Goal: Task Accomplishment & Management: Use online tool/utility

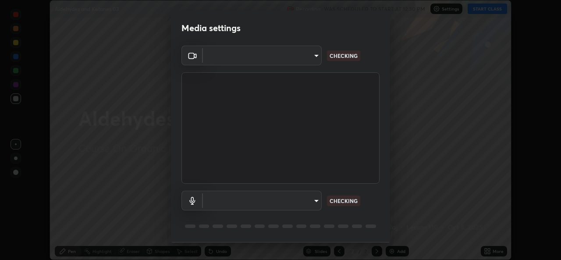
scroll to position [260, 561]
type input "162a4bef6d5de59660943d10e2777e2613c591b7fe343c7323db06c6e3c7e835"
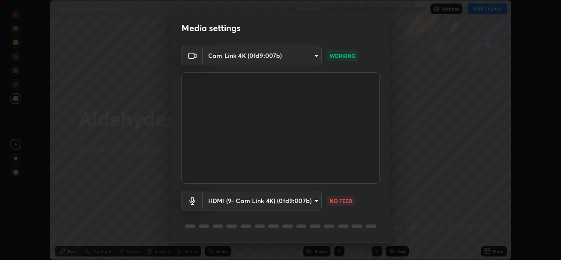
click at [299, 199] on body "Erase all Aldehydes and Ketones 03 Recording WAS SCHEDULED TO START AT 12:30 PM…" at bounding box center [280, 130] width 561 height 260
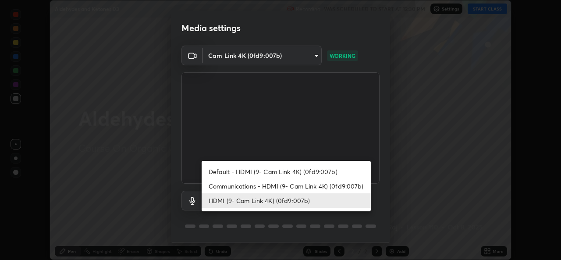
click at [276, 187] on li "Communications - HDMI (9- Cam Link 4K) (0fd9:007b)" at bounding box center [286, 186] width 169 height 14
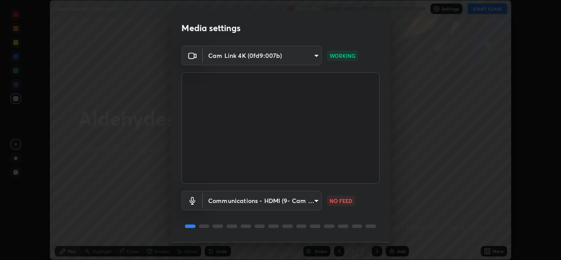
click at [277, 203] on body "Erase all Aldehydes and Ketones 03 Recording WAS SCHEDULED TO START AT 12:30 PM…" at bounding box center [280, 130] width 561 height 260
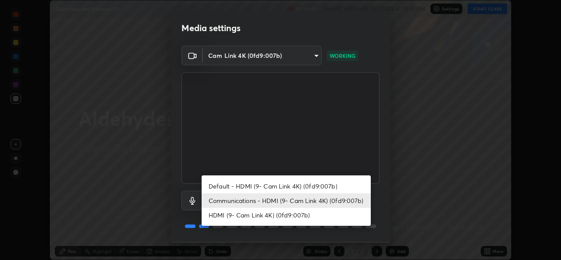
click at [261, 214] on li "HDMI (9- Cam Link 4K) (0fd9:007b)" at bounding box center [286, 215] width 169 height 14
type input "1d4febaa8ec43250a5abd803b4b9017d31c20cfa2482e27e93703920a67056a4"
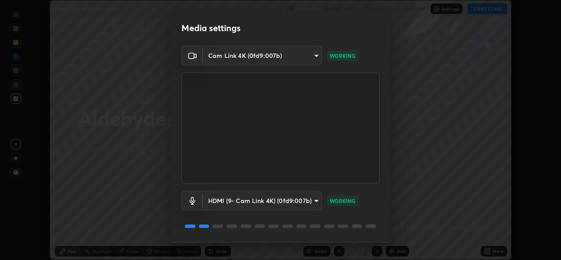
scroll to position [28, 0]
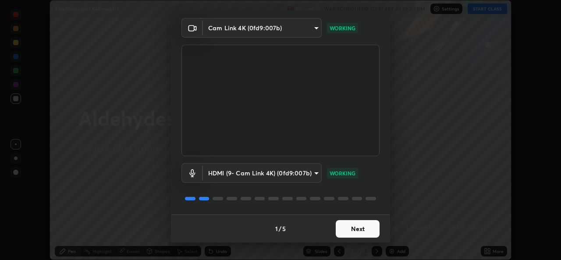
click at [365, 228] on button "Next" at bounding box center [358, 229] width 44 height 18
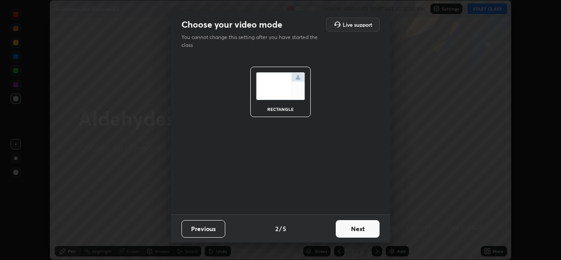
scroll to position [0, 0]
click at [361, 229] on button "Next" at bounding box center [358, 229] width 44 height 18
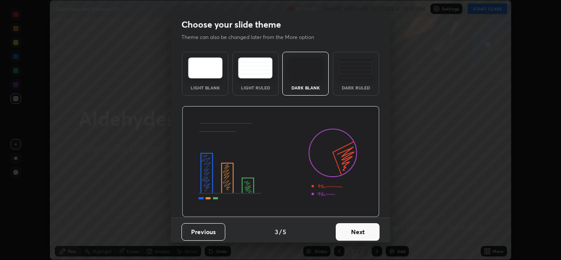
scroll to position [3, 0]
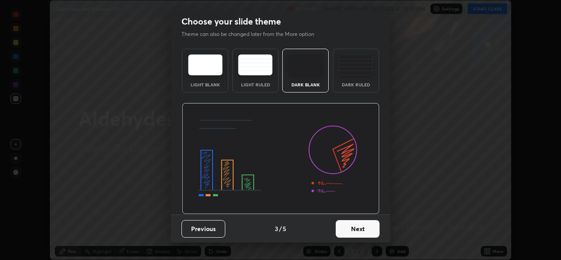
click at [357, 228] on button "Next" at bounding box center [358, 229] width 44 height 18
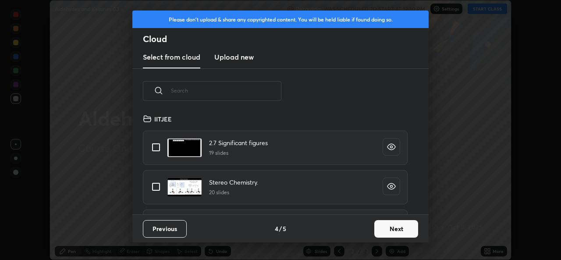
scroll to position [3, 5]
click at [252, 61] on h3 "Upload new" at bounding box center [233, 57] width 39 height 11
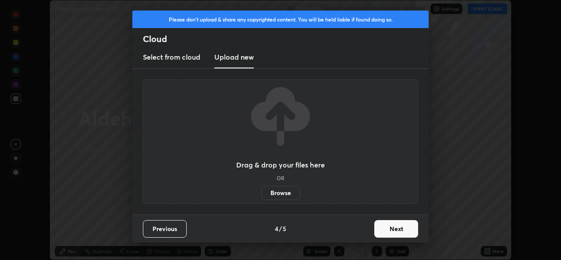
click at [288, 191] on label "Browse" at bounding box center [280, 193] width 39 height 14
click at [261, 191] on input "Browse" at bounding box center [261, 193] width 0 height 14
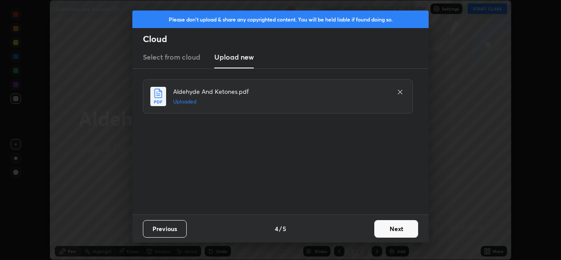
click at [402, 228] on button "Next" at bounding box center [396, 229] width 44 height 18
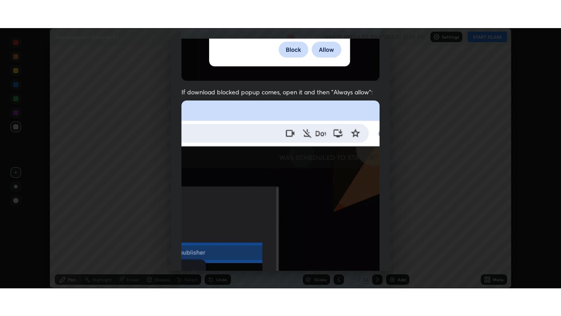
scroll to position [206, 0]
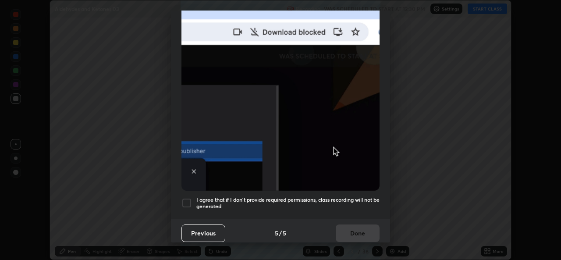
click at [368, 205] on h5 "I agree that if I don't provide required permissions, class recording will not …" at bounding box center [287, 203] width 183 height 14
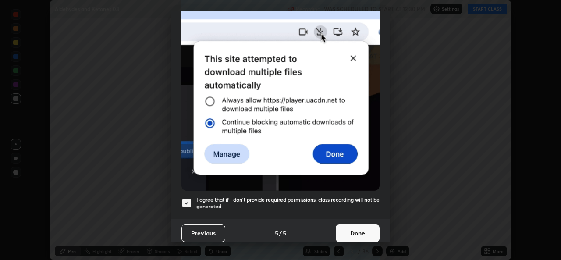
click at [366, 229] on button "Done" at bounding box center [358, 233] width 44 height 18
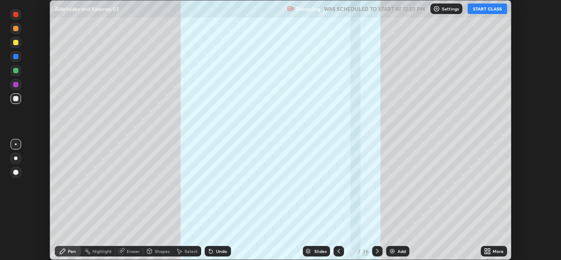
click at [493, 11] on button "START CLASS" at bounding box center [487, 9] width 39 height 11
click at [488, 253] on icon at bounding box center [489, 253] width 2 height 2
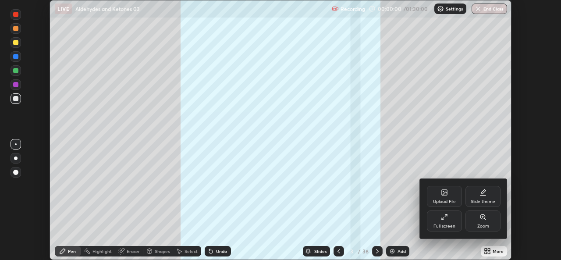
click at [441, 223] on div "Full screen" at bounding box center [444, 220] width 35 height 21
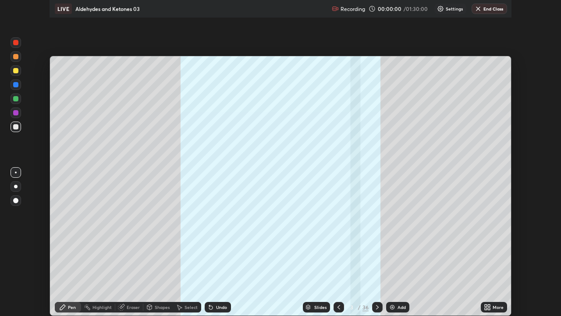
scroll to position [316, 561]
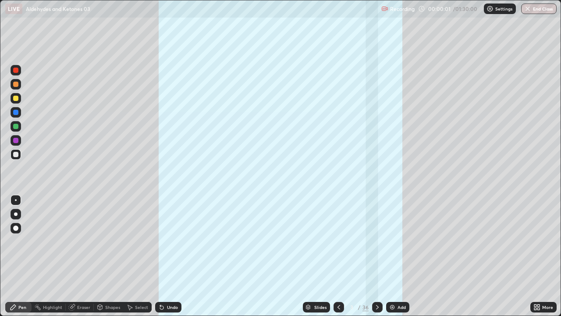
click at [363, 260] on div "36" at bounding box center [366, 307] width 6 height 8
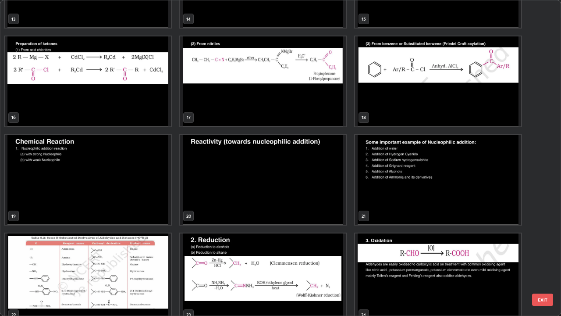
scroll to position [458, 0]
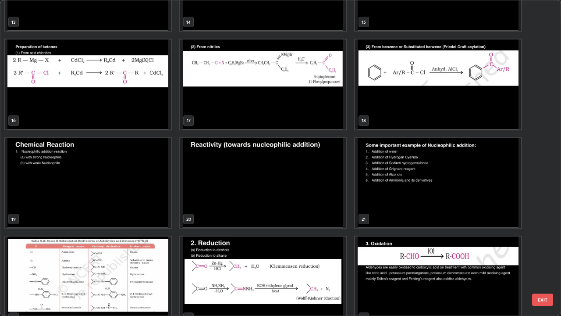
click at [426, 203] on img "grid" at bounding box center [438, 183] width 166 height 90
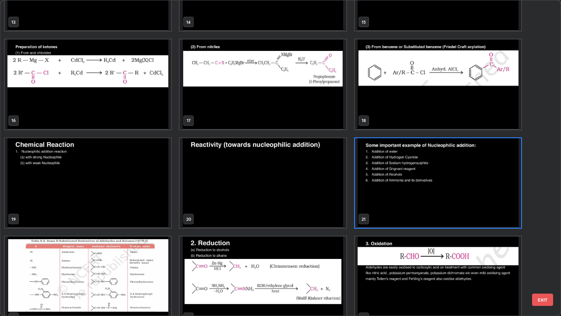
click at [425, 202] on img "grid" at bounding box center [438, 183] width 166 height 90
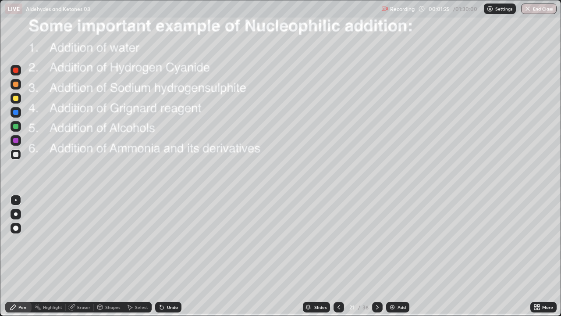
click at [18, 156] on div at bounding box center [15, 154] width 5 height 5
click at [376, 260] on icon at bounding box center [377, 306] width 7 height 7
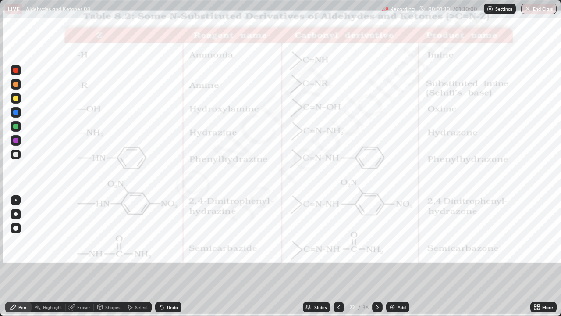
click at [337, 260] on icon at bounding box center [338, 306] width 7 height 7
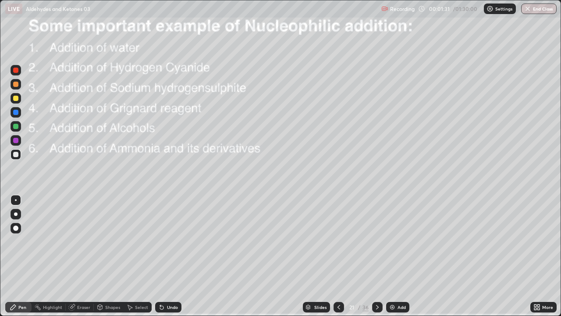
click at [395, 260] on img at bounding box center [392, 306] width 7 height 7
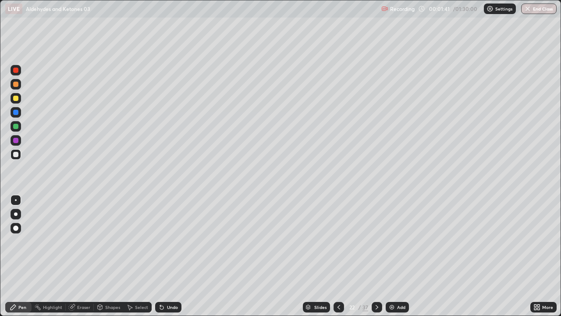
click at [17, 100] on div at bounding box center [15, 98] width 5 height 5
click at [15, 156] on div at bounding box center [15, 154] width 5 height 5
click at [165, 260] on div "Undo" at bounding box center [168, 307] width 26 height 11
click at [167, 260] on div "Undo" at bounding box center [172, 307] width 11 height 4
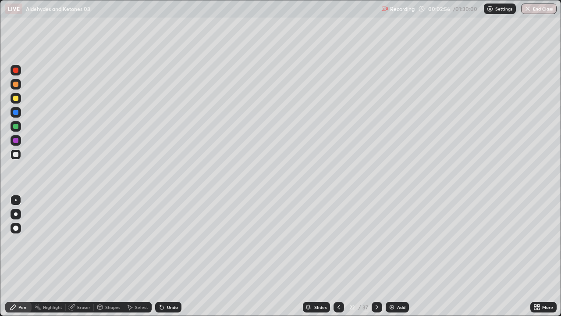
click at [163, 260] on div "Undo" at bounding box center [168, 307] width 26 height 11
click at [160, 260] on icon at bounding box center [160, 305] width 1 height 1
click at [82, 260] on div "Eraser" at bounding box center [83, 307] width 13 height 4
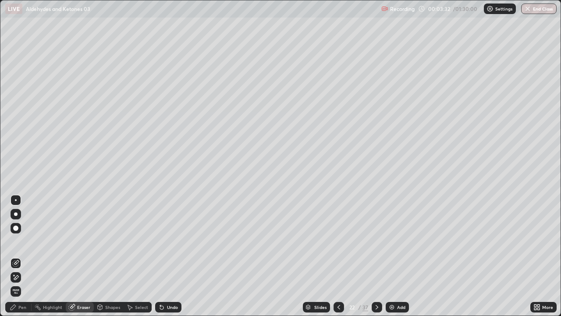
click at [22, 260] on div "Pen" at bounding box center [22, 307] width 8 height 4
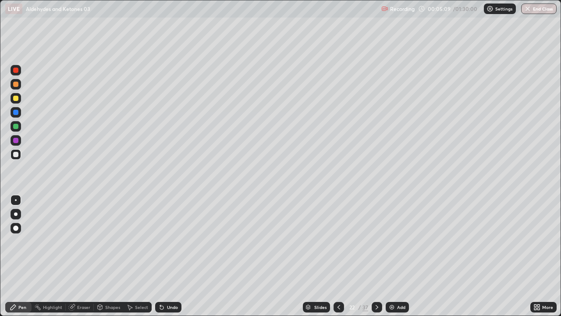
click at [24, 260] on div "Pen" at bounding box center [18, 307] width 26 height 11
click at [17, 156] on div at bounding box center [15, 154] width 5 height 5
click at [17, 155] on div at bounding box center [15, 154] width 5 height 5
click at [16, 154] on div at bounding box center [15, 154] width 5 height 5
click at [391, 260] on img at bounding box center [391, 306] width 7 height 7
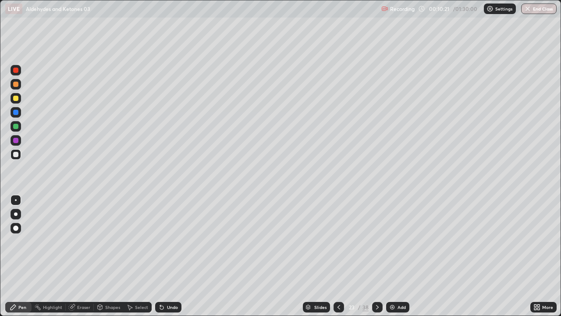
click at [16, 156] on div at bounding box center [15, 154] width 5 height 5
click at [16, 98] on div at bounding box center [15, 98] width 5 height 5
click at [391, 260] on img at bounding box center [392, 306] width 7 height 7
click at [15, 154] on div at bounding box center [15, 154] width 5 height 5
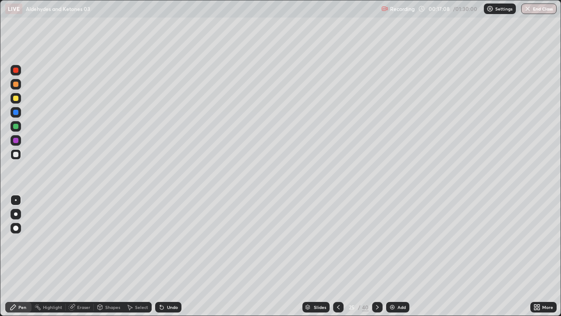
click at [168, 260] on div "Undo" at bounding box center [172, 307] width 11 height 4
click at [171, 260] on div "Undo" at bounding box center [172, 307] width 11 height 4
click at [167, 260] on div "Undo" at bounding box center [172, 307] width 11 height 4
click at [166, 260] on div "Undo" at bounding box center [168, 307] width 26 height 11
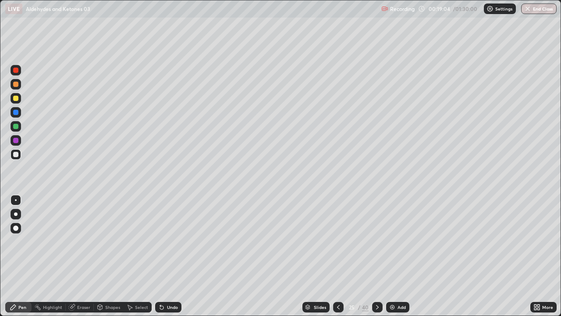
click at [167, 260] on div "Undo" at bounding box center [172, 307] width 11 height 4
click at [169, 260] on div "Undo" at bounding box center [172, 307] width 11 height 4
click at [171, 260] on div "Undo" at bounding box center [172, 307] width 11 height 4
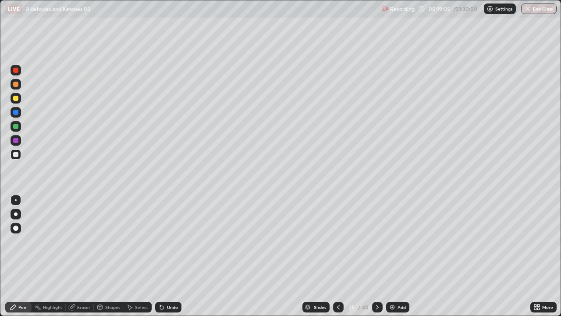
click at [171, 260] on div "Undo" at bounding box center [172, 307] width 11 height 4
click at [170, 260] on div "Undo" at bounding box center [168, 307] width 26 height 11
click at [22, 260] on div "Pen" at bounding box center [22, 307] width 8 height 4
click at [23, 260] on div "Pen" at bounding box center [22, 307] width 8 height 4
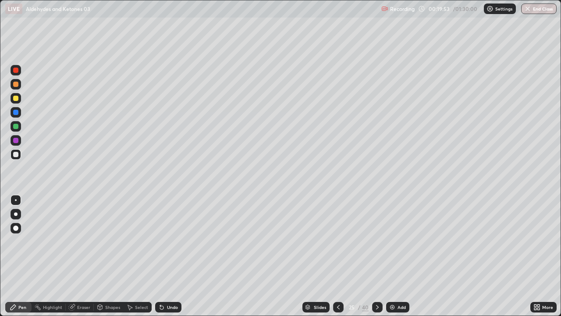
click at [20, 101] on div at bounding box center [16, 98] width 11 height 11
click at [83, 260] on div "Eraser" at bounding box center [83, 307] width 13 height 4
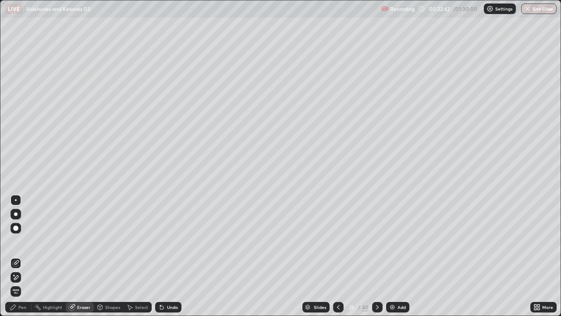
click at [338, 260] on icon at bounding box center [338, 306] width 7 height 7
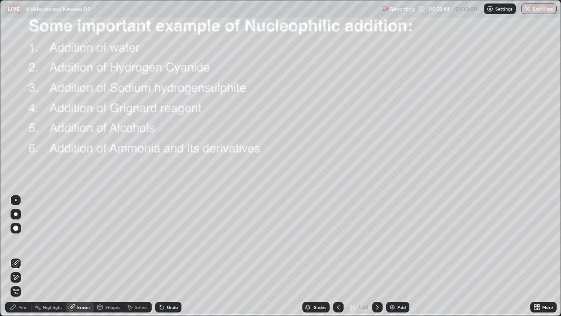
click at [377, 260] on icon at bounding box center [377, 306] width 7 height 7
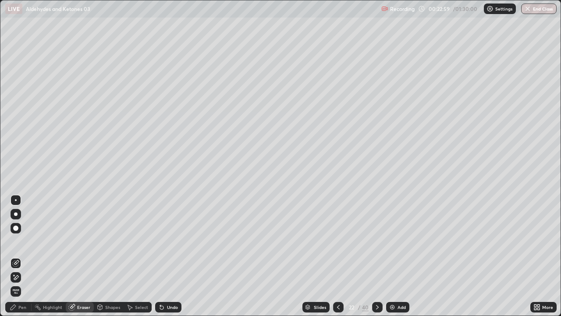
click at [341, 260] on div at bounding box center [338, 307] width 11 height 11
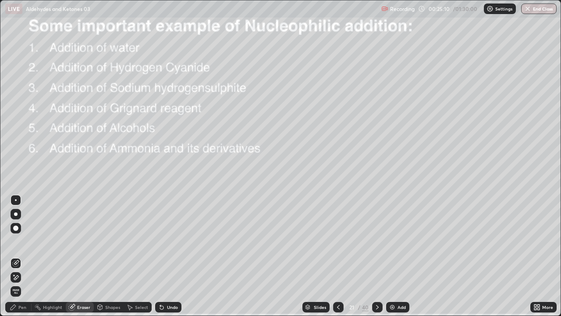
click at [380, 260] on div at bounding box center [377, 307] width 11 height 11
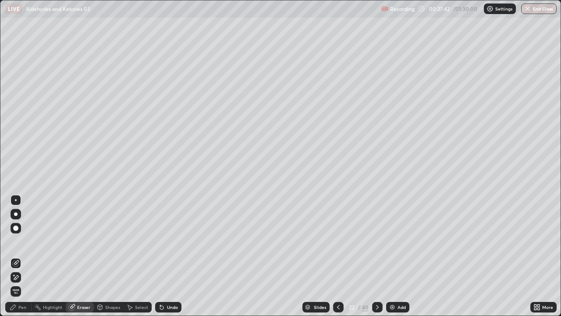
click at [22, 260] on div "Pen" at bounding box center [22, 307] width 8 height 4
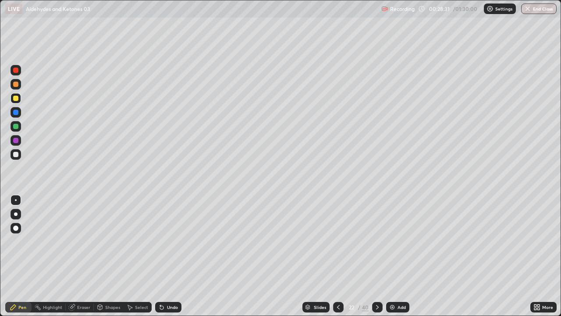
click at [377, 260] on icon at bounding box center [377, 306] width 7 height 7
click at [16, 154] on div at bounding box center [15, 154] width 5 height 5
click at [378, 260] on icon at bounding box center [377, 306] width 7 height 7
click at [18, 98] on div at bounding box center [15, 98] width 5 height 5
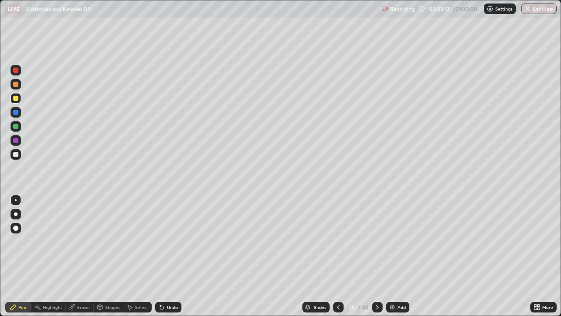
click at [17, 156] on div at bounding box center [15, 154] width 5 height 5
click at [16, 200] on div at bounding box center [16, 200] width 2 height 2
click at [392, 260] on img at bounding box center [392, 306] width 7 height 7
click at [17, 156] on div at bounding box center [15, 154] width 5 height 5
click at [19, 158] on div at bounding box center [16, 154] width 11 height 11
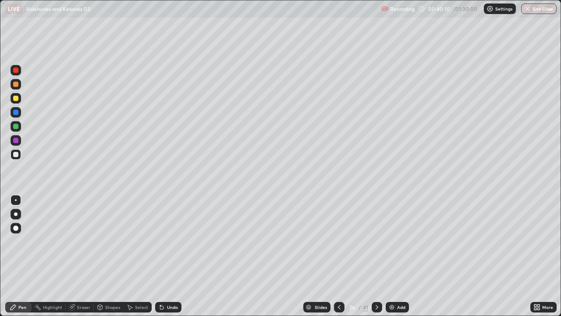
click at [175, 260] on div "Undo" at bounding box center [172, 307] width 11 height 4
click at [174, 260] on div "Undo" at bounding box center [168, 307] width 26 height 11
click at [173, 260] on div "Undo" at bounding box center [172, 307] width 11 height 4
click at [174, 260] on div "Undo" at bounding box center [172, 307] width 11 height 4
click at [164, 260] on icon at bounding box center [161, 306] width 7 height 7
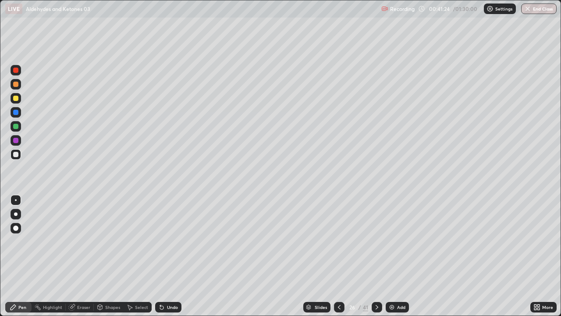
click at [166, 260] on div "Undo" at bounding box center [168, 307] width 26 height 11
click at [167, 260] on div "Undo" at bounding box center [172, 307] width 11 height 4
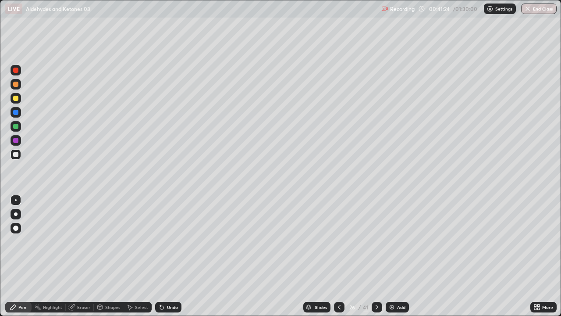
click at [167, 260] on div "Undo" at bounding box center [172, 307] width 11 height 4
click at [165, 260] on div "Undo" at bounding box center [168, 307] width 26 height 11
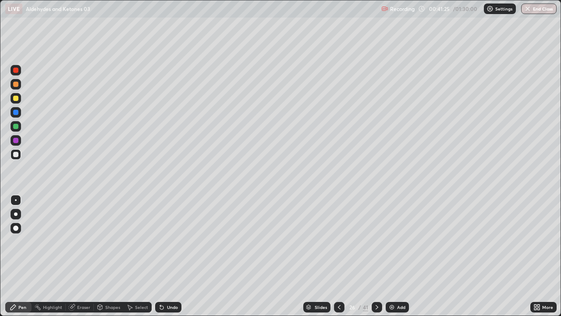
click at [165, 260] on div "Undo" at bounding box center [168, 307] width 26 height 11
click at [164, 260] on div "Undo" at bounding box center [168, 307] width 26 height 11
click at [165, 260] on div "Undo" at bounding box center [168, 307] width 26 height 11
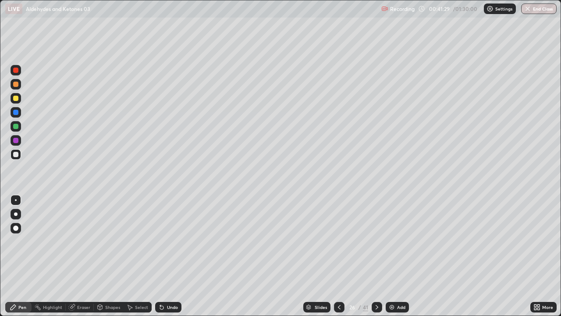
click at [165, 260] on div "Undo" at bounding box center [168, 307] width 26 height 11
click at [167, 260] on div "Undo" at bounding box center [168, 307] width 26 height 11
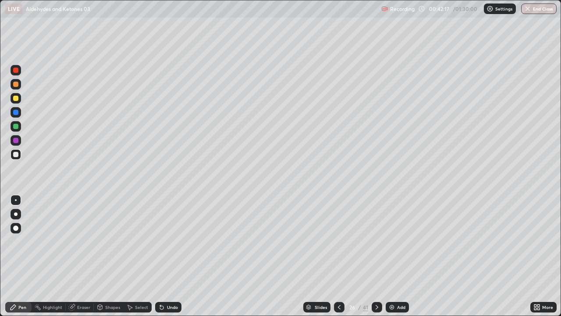
click at [167, 260] on div "Undo" at bounding box center [168, 307] width 26 height 11
click at [166, 260] on div "Undo" at bounding box center [168, 307] width 26 height 11
click at [16, 214] on div at bounding box center [16, 214] width 4 height 4
click at [16, 154] on div at bounding box center [15, 154] width 5 height 5
click at [377, 260] on icon at bounding box center [377, 307] width 3 height 4
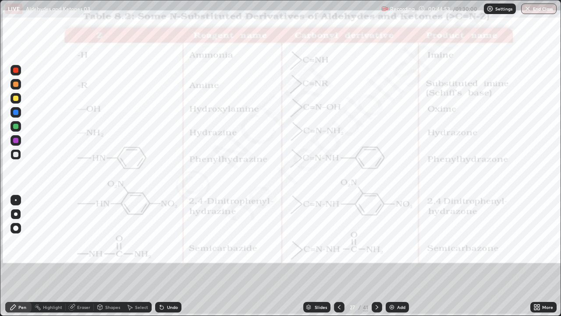
click at [342, 260] on div at bounding box center [339, 307] width 11 height 11
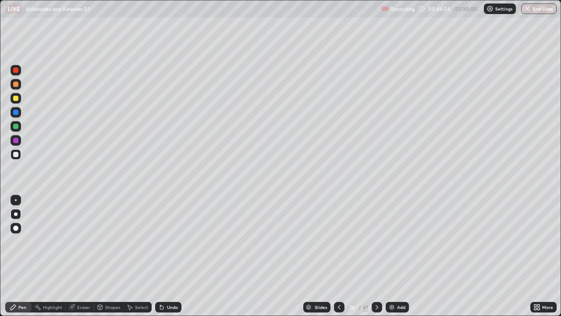
click at [393, 260] on img at bounding box center [391, 306] width 7 height 7
click at [16, 156] on div at bounding box center [15, 154] width 5 height 5
click at [16, 200] on div at bounding box center [16, 200] width 2 height 2
click at [167, 260] on div "Undo" at bounding box center [172, 307] width 11 height 4
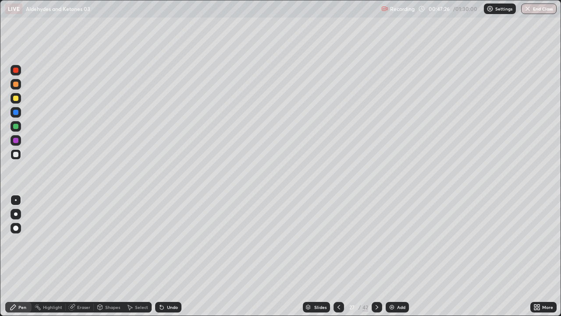
click at [167, 260] on div "Undo" at bounding box center [172, 307] width 11 height 4
click at [165, 260] on div "Undo" at bounding box center [168, 307] width 26 height 11
click at [167, 260] on div "Undo" at bounding box center [172, 307] width 11 height 4
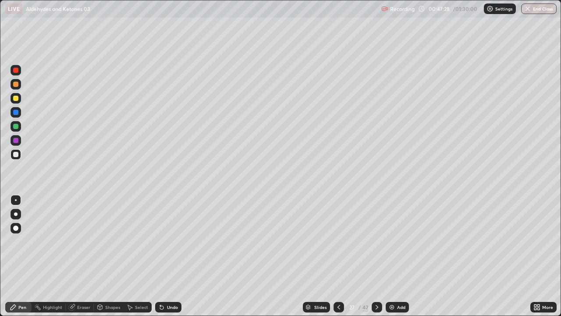
click at [169, 260] on div "Undo" at bounding box center [172, 307] width 11 height 4
click at [160, 260] on icon at bounding box center [162, 308] width 4 height 4
click at [163, 260] on icon at bounding box center [161, 306] width 7 height 7
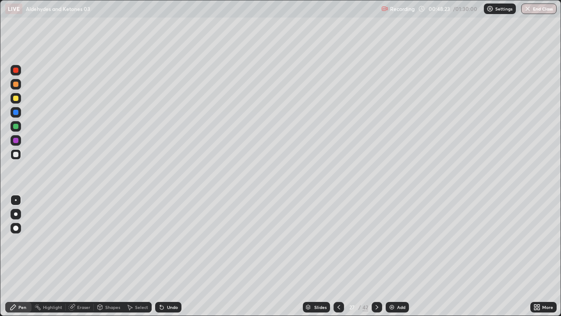
click at [163, 260] on icon at bounding box center [161, 306] width 7 height 7
click at [390, 260] on img at bounding box center [391, 306] width 7 height 7
click at [167, 260] on div "Undo" at bounding box center [172, 307] width 11 height 4
click at [17, 156] on div at bounding box center [15, 154] width 5 height 5
click at [17, 155] on div at bounding box center [15, 154] width 5 height 5
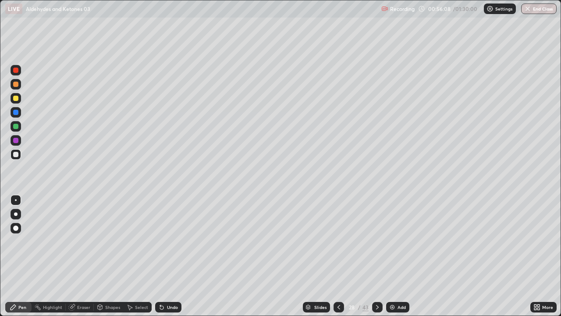
click at [167, 260] on div "Undo" at bounding box center [172, 307] width 11 height 4
click at [164, 260] on div "Undo" at bounding box center [168, 307] width 26 height 11
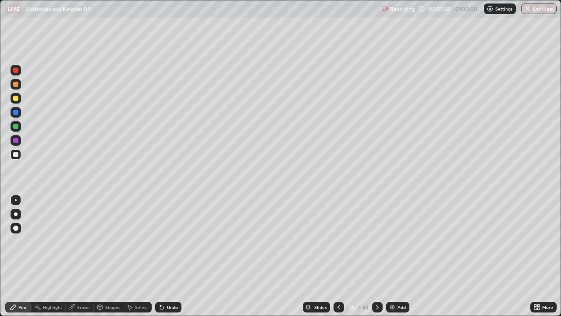
click at [167, 260] on div "Undo" at bounding box center [172, 307] width 11 height 4
click at [16, 99] on div at bounding box center [15, 98] width 5 height 5
click at [168, 260] on div "Undo" at bounding box center [172, 307] width 11 height 4
click at [164, 260] on icon at bounding box center [161, 306] width 7 height 7
click at [17, 125] on div at bounding box center [15, 126] width 5 height 5
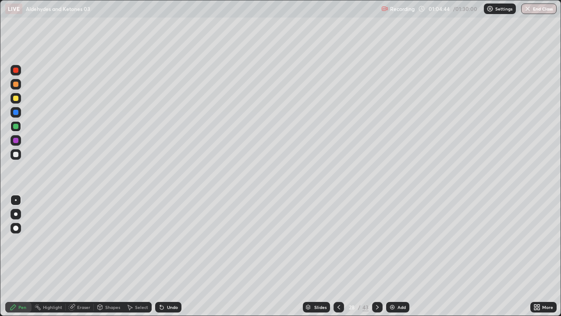
click at [15, 154] on div at bounding box center [15, 154] width 5 height 5
click at [18, 100] on div at bounding box center [15, 98] width 5 height 5
click at [168, 260] on div "Undo" at bounding box center [172, 307] width 11 height 4
click at [14, 153] on div at bounding box center [15, 154] width 5 height 5
click at [377, 260] on icon at bounding box center [377, 307] width 3 height 4
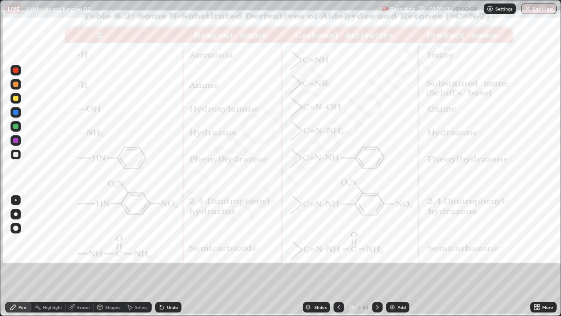
click at [339, 260] on icon at bounding box center [338, 306] width 7 height 7
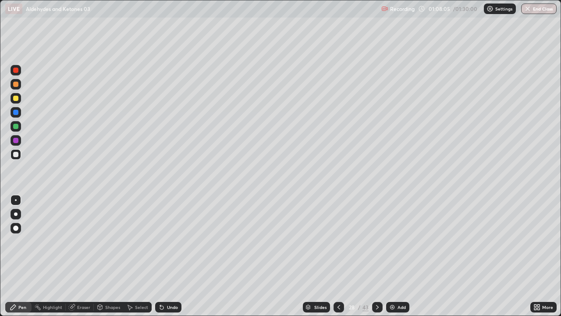
click at [377, 260] on icon at bounding box center [377, 307] width 3 height 4
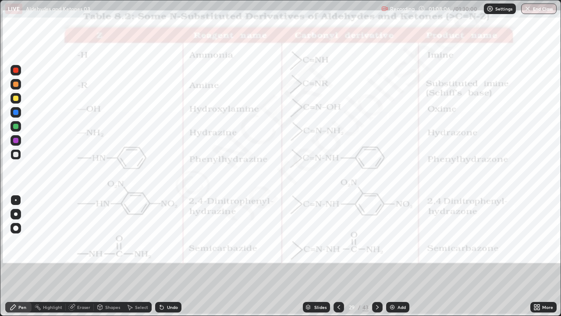
click at [338, 260] on icon at bounding box center [338, 306] width 7 height 7
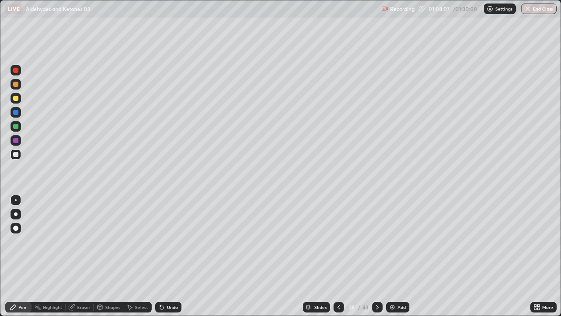
click at [395, 260] on div "Add" at bounding box center [397, 307] width 23 height 11
click at [18, 154] on div at bounding box center [15, 154] width 5 height 5
click at [17, 155] on div at bounding box center [15, 154] width 5 height 5
click at [167, 260] on div "Undo" at bounding box center [172, 307] width 11 height 4
click at [168, 260] on div "Undo" at bounding box center [172, 307] width 11 height 4
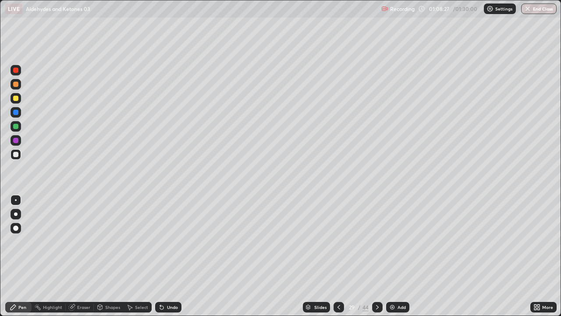
click at [168, 260] on div "Undo" at bounding box center [172, 307] width 11 height 4
click at [167, 260] on div "Undo" at bounding box center [172, 307] width 11 height 4
click at [20, 100] on div at bounding box center [16, 98] width 11 height 11
click at [16, 155] on div at bounding box center [15, 154] width 5 height 5
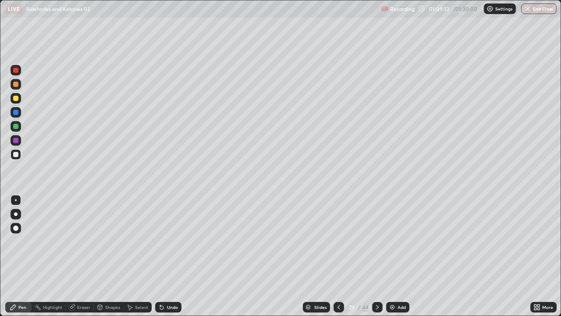
click at [171, 260] on div "Undo" at bounding box center [172, 307] width 11 height 4
click at [172, 260] on div "Undo" at bounding box center [172, 307] width 11 height 4
click at [394, 260] on img at bounding box center [392, 306] width 7 height 7
click at [16, 99] on div at bounding box center [15, 98] width 5 height 5
click at [338, 260] on icon at bounding box center [338, 306] width 7 height 7
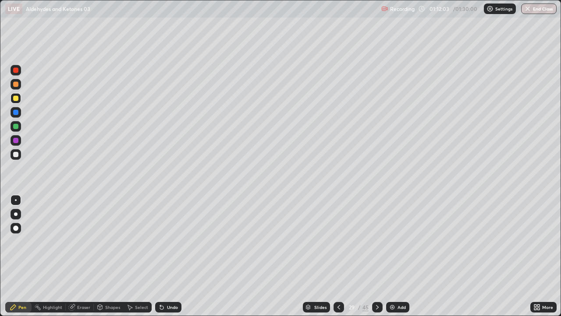
click at [18, 98] on div at bounding box center [15, 98] width 5 height 5
click at [377, 260] on icon at bounding box center [377, 306] width 7 height 7
click at [337, 260] on icon at bounding box center [338, 306] width 7 height 7
click at [18, 71] on div at bounding box center [15, 70] width 5 height 5
click at [16, 157] on div at bounding box center [16, 154] width 11 height 11
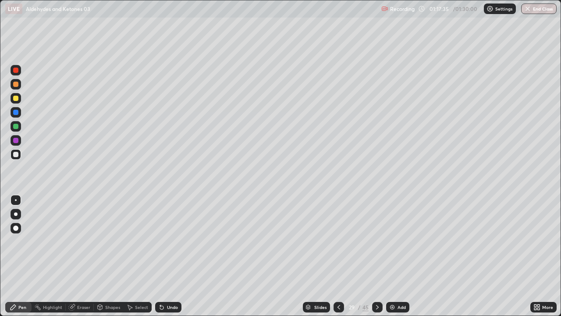
click at [376, 260] on icon at bounding box center [377, 306] width 7 height 7
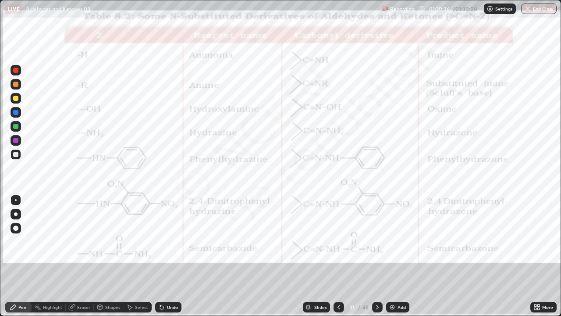
click at [338, 260] on icon at bounding box center [338, 306] width 7 height 7
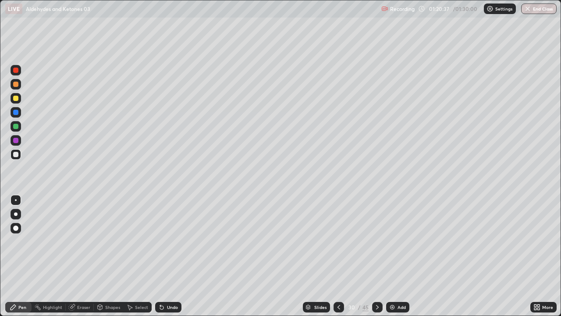
click at [394, 260] on img at bounding box center [392, 306] width 7 height 7
click at [17, 156] on div at bounding box center [15, 154] width 5 height 5
click at [17, 153] on div at bounding box center [15, 154] width 5 height 5
click at [169, 260] on div "Undo" at bounding box center [172, 307] width 11 height 4
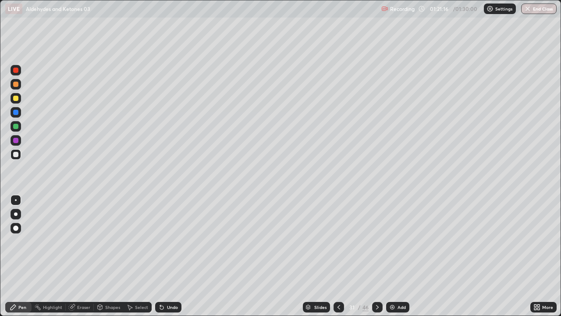
click at [16, 98] on div at bounding box center [15, 98] width 5 height 5
click at [167, 260] on div "Undo" at bounding box center [172, 307] width 11 height 4
click at [170, 260] on div "Undo" at bounding box center [172, 307] width 11 height 4
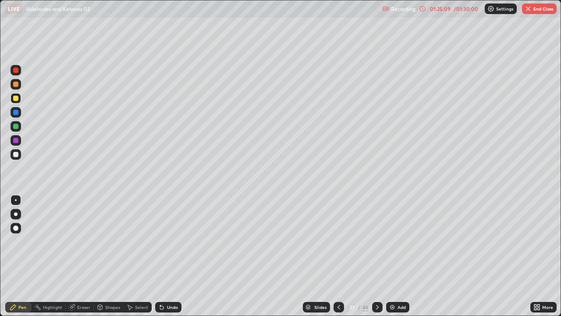
click at [334, 260] on div at bounding box center [339, 307] width 11 height 11
click at [375, 260] on icon at bounding box center [377, 306] width 7 height 7
click at [391, 260] on img at bounding box center [392, 306] width 7 height 7
click at [339, 260] on div at bounding box center [339, 307] width 11 height 11
click at [56, 260] on div "Highlight" at bounding box center [52, 307] width 19 height 4
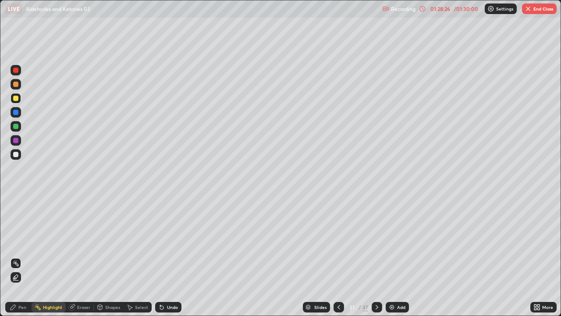
click at [375, 260] on icon at bounding box center [377, 306] width 7 height 7
click at [16, 127] on div at bounding box center [15, 126] width 5 height 5
click at [21, 260] on div "Pen" at bounding box center [18, 307] width 26 height 11
click at [18, 156] on div at bounding box center [15, 154] width 5 height 5
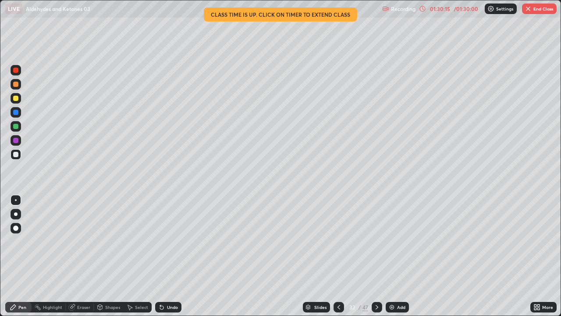
click at [455, 11] on div "/ 01:30:00" at bounding box center [465, 8] width 27 height 5
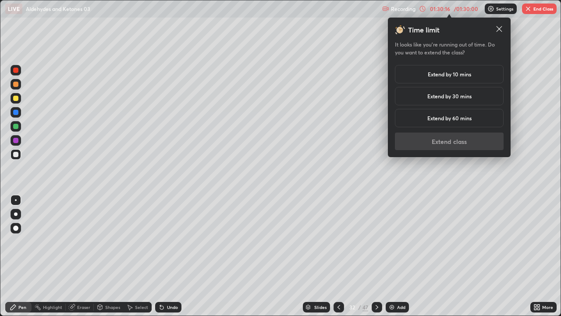
click at [467, 98] on h5 "Extend by 30 mins" at bounding box center [449, 96] width 44 height 8
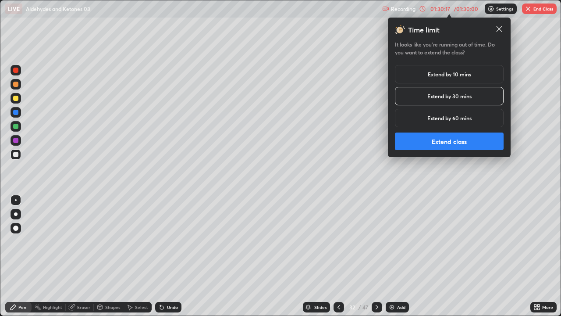
click at [466, 144] on button "Extend class" at bounding box center [449, 141] width 109 height 18
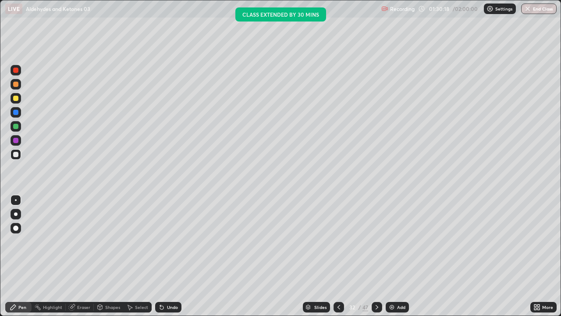
click at [393, 260] on div "Add" at bounding box center [397, 307] width 23 height 11
click at [17, 157] on div at bounding box center [16, 154] width 11 height 11
click at [165, 260] on div "Undo" at bounding box center [168, 307] width 26 height 11
click at [174, 260] on div "Undo" at bounding box center [172, 307] width 11 height 4
click at [171, 260] on div "Undo" at bounding box center [172, 307] width 11 height 4
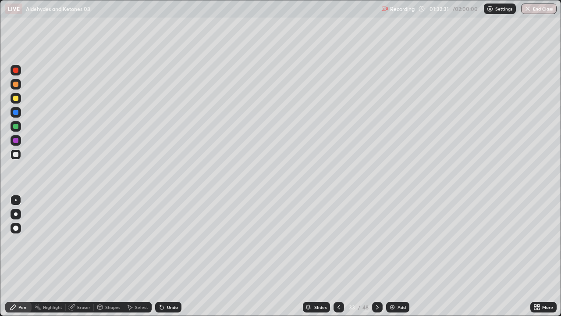
click at [392, 260] on img at bounding box center [392, 306] width 7 height 7
click at [338, 260] on icon at bounding box center [338, 306] width 7 height 7
click at [335, 260] on icon at bounding box center [338, 306] width 7 height 7
click at [338, 260] on icon at bounding box center [339, 307] width 3 height 4
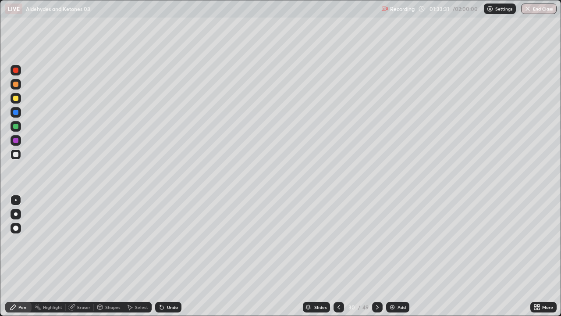
click at [377, 260] on icon at bounding box center [377, 306] width 7 height 7
click at [380, 260] on div at bounding box center [377, 307] width 11 height 11
click at [376, 260] on icon at bounding box center [377, 306] width 7 height 7
click at [391, 260] on img at bounding box center [392, 306] width 7 height 7
click at [18, 100] on div at bounding box center [15, 98] width 5 height 5
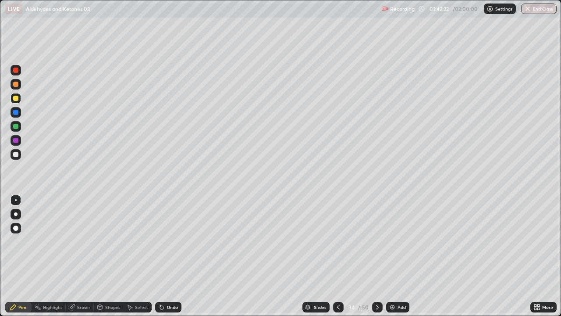
click at [170, 260] on div "Undo" at bounding box center [172, 307] width 11 height 4
click at [16, 154] on div at bounding box center [15, 154] width 5 height 5
click at [21, 260] on div "Pen" at bounding box center [22, 307] width 8 height 4
click at [18, 154] on div at bounding box center [15, 154] width 5 height 5
click at [391, 260] on img at bounding box center [392, 306] width 7 height 7
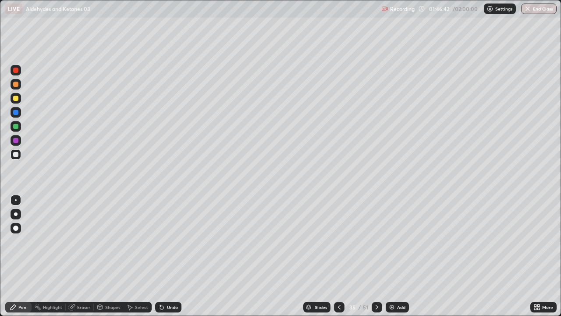
click at [84, 260] on div "Eraser" at bounding box center [83, 307] width 13 height 4
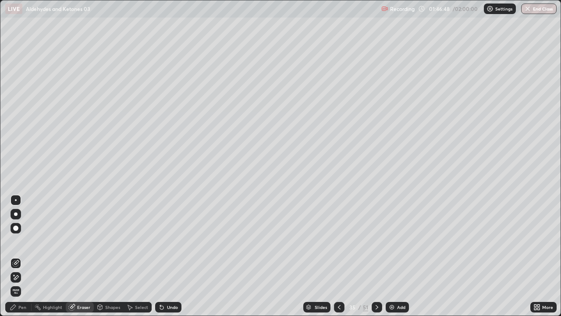
click at [23, 260] on div "Pen" at bounding box center [22, 307] width 8 height 4
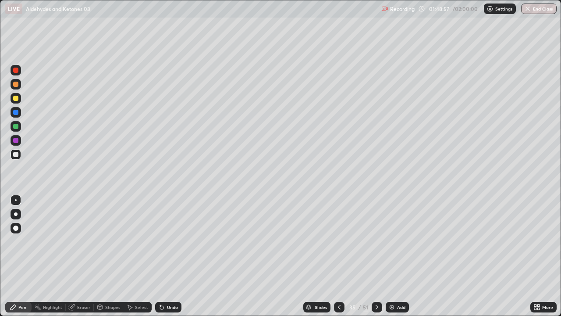
click at [377, 260] on icon at bounding box center [377, 306] width 7 height 7
click at [337, 260] on icon at bounding box center [339, 306] width 7 height 7
click at [338, 260] on icon at bounding box center [339, 306] width 7 height 7
click at [376, 260] on icon at bounding box center [377, 306] width 7 height 7
click at [338, 260] on div at bounding box center [339, 307] width 11 height 11
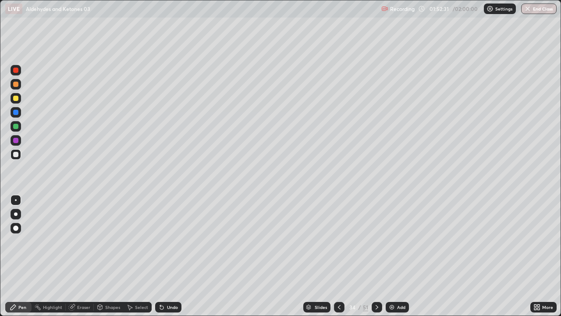
click at [338, 260] on icon at bounding box center [339, 306] width 7 height 7
click at [340, 260] on div at bounding box center [339, 307] width 11 height 11
click at [338, 260] on icon at bounding box center [339, 306] width 7 height 7
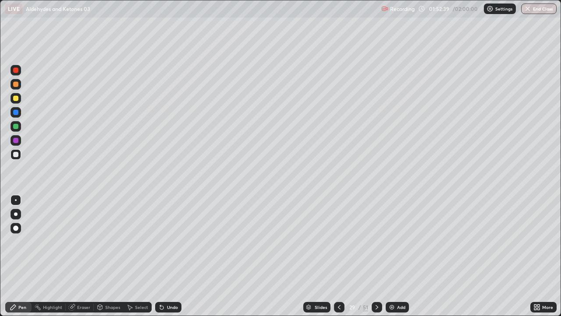
click at [338, 260] on icon at bounding box center [339, 306] width 7 height 7
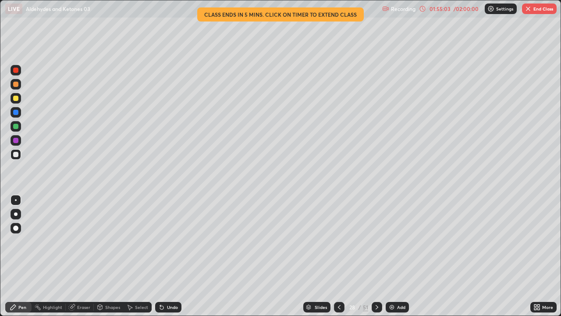
click at [547, 10] on button "End Class" at bounding box center [539, 9] width 35 height 11
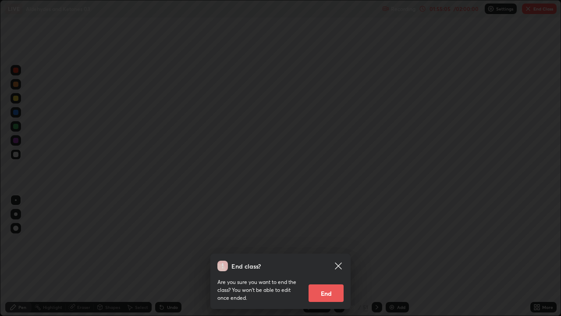
click at [322, 260] on button "End" at bounding box center [326, 293] width 35 height 18
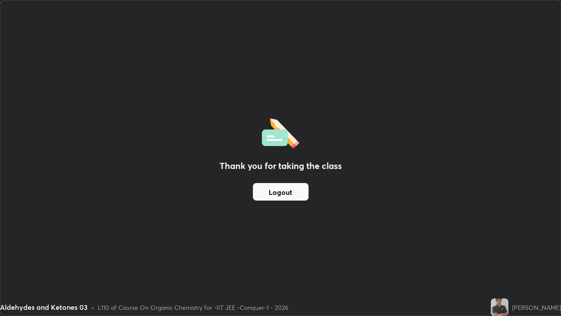
click at [286, 192] on button "Logout" at bounding box center [281, 192] width 56 height 18
